Goal: Task Accomplishment & Management: Manage account settings

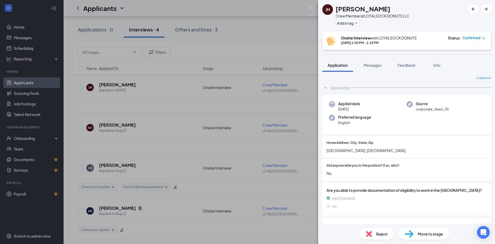
scroll to position [51, 0]
click at [181, 93] on div "[PERSON_NAME] Crew Member at LOYALSOCK DONUTS LLC Add a tag Onsite Interview wi…" at bounding box center [247, 122] width 495 height 244
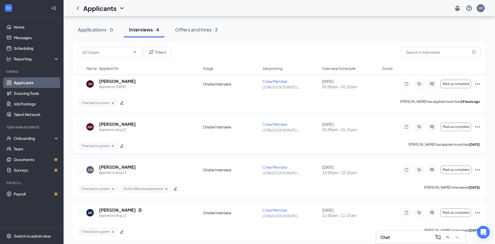
scroll to position [57, 0]
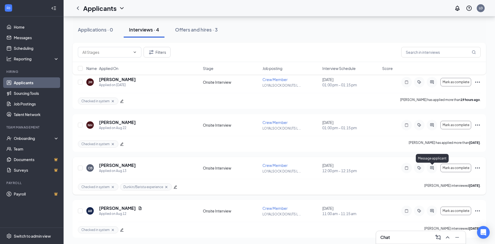
click at [432, 168] on icon "ActiveChat" at bounding box center [431, 167] width 3 height 3
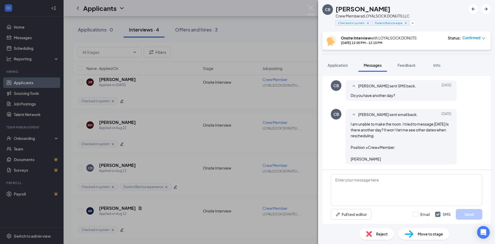
scroll to position [209, 0]
click at [378, 235] on span "Reject" at bounding box center [382, 234] width 12 height 6
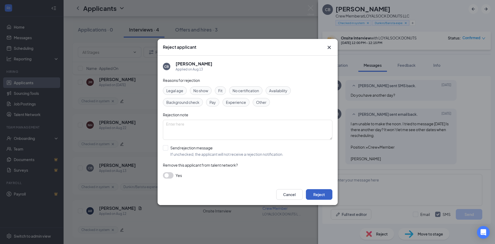
click at [319, 196] on button "Reject" at bounding box center [319, 194] width 26 height 11
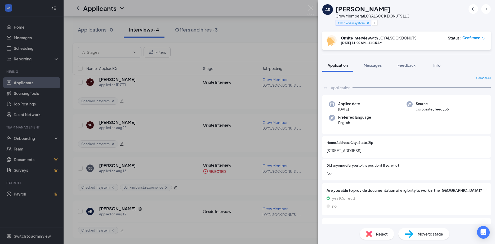
click at [253, 135] on div "AR [PERSON_NAME] Crew Member at LOYALSOCK DONUTS LLC Checked in system Onsite I…" at bounding box center [247, 122] width 495 height 244
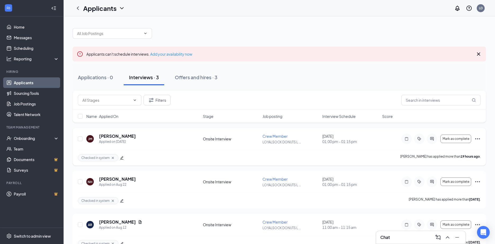
scroll to position [14, 0]
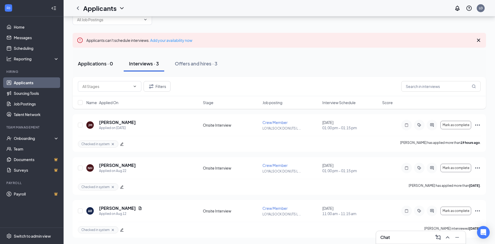
click at [97, 63] on div "Applications · 0" at bounding box center [95, 63] width 35 height 7
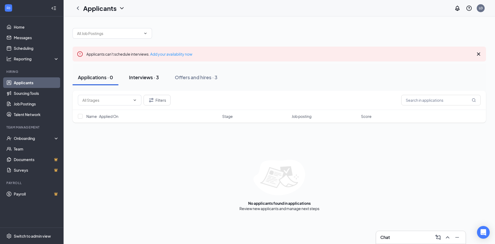
click at [142, 78] on div "Interviews · 3" at bounding box center [144, 77] width 30 height 7
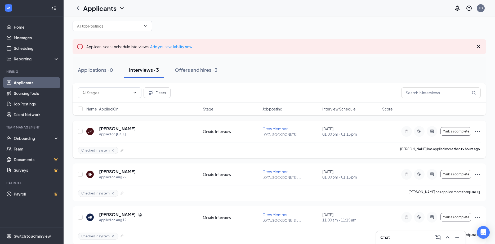
scroll to position [14, 0]
